Goal: Check status: Check status

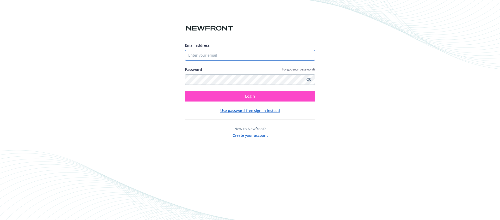
type input "[EMAIL_ADDRESS][DOMAIN_NAME]"
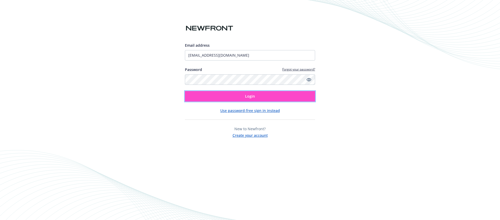
click at [230, 96] on button "Login" at bounding box center [250, 96] width 130 height 10
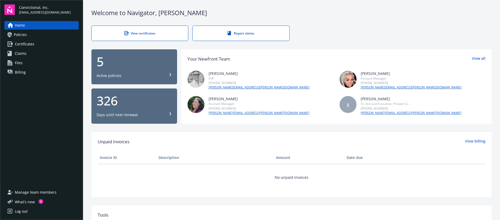
click at [157, 72] on div "5 Active policies" at bounding box center [134, 66] width 75 height 23
